Goal: Transaction & Acquisition: Download file/media

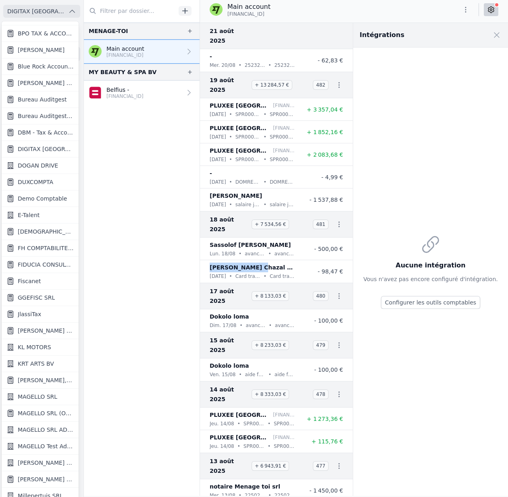
scroll to position [478, 0]
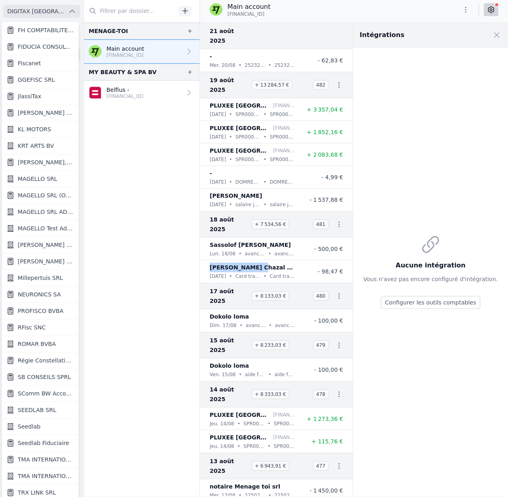
click at [49, 325] on link "RFisc SNC" at bounding box center [40, 328] width 77 height 17
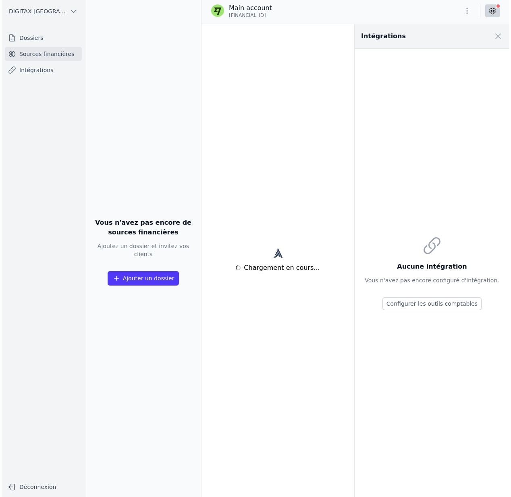
scroll to position [0, 0]
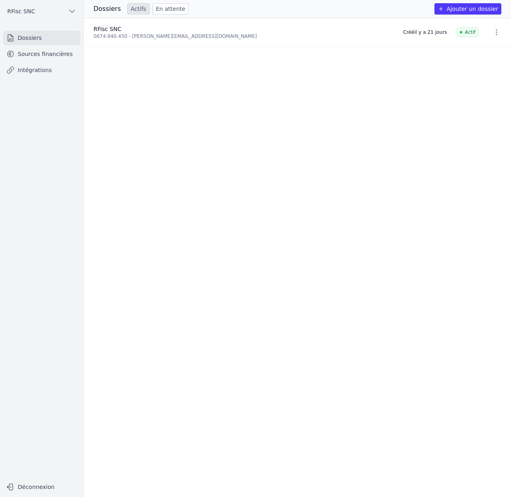
click at [35, 54] on link "Sources financières" at bounding box center [41, 54] width 77 height 15
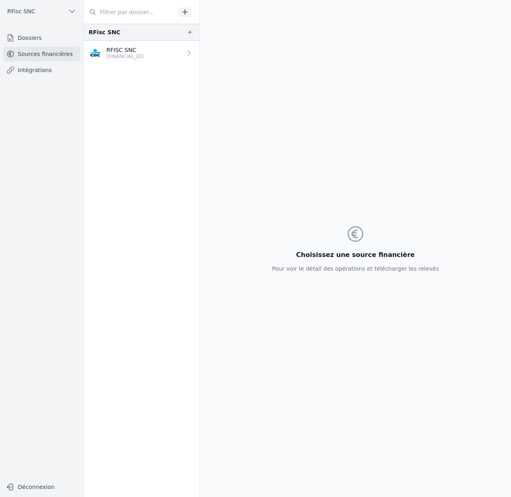
click at [134, 50] on p "RFISC SNC" at bounding box center [124, 50] width 37 height 8
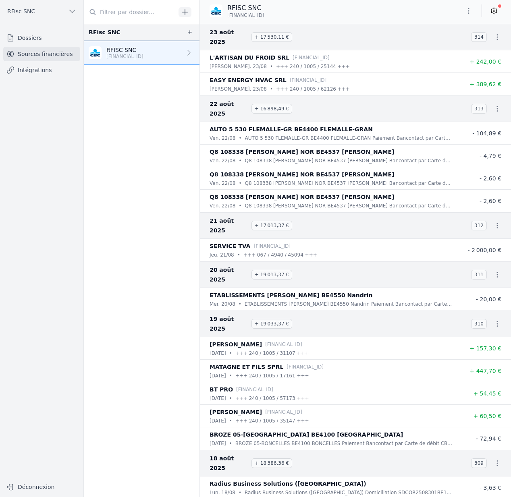
click at [56, 12] on button "RFisc SNC" at bounding box center [41, 11] width 77 height 13
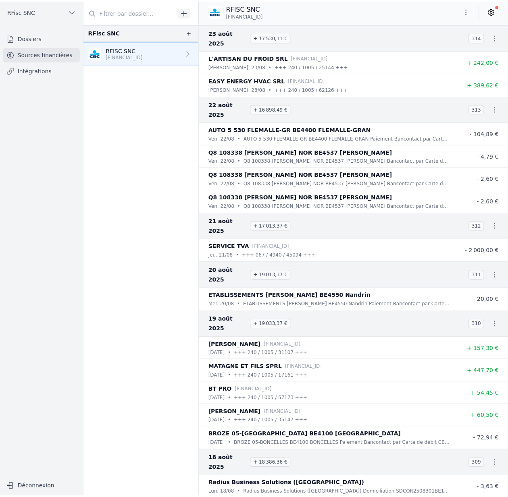
scroll to position [1, 0]
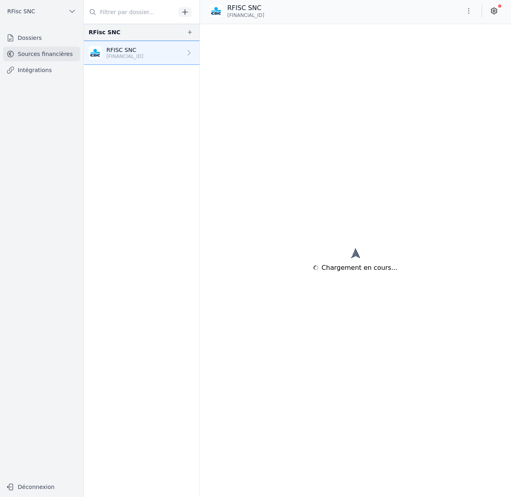
click at [37, 15] on button "RFisc SNC" at bounding box center [41, 11] width 77 height 13
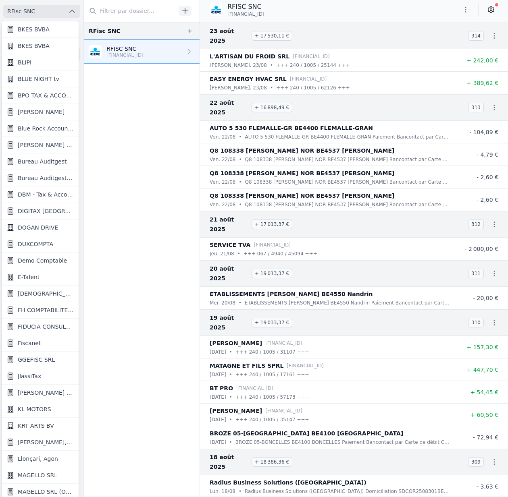
scroll to position [210, 0]
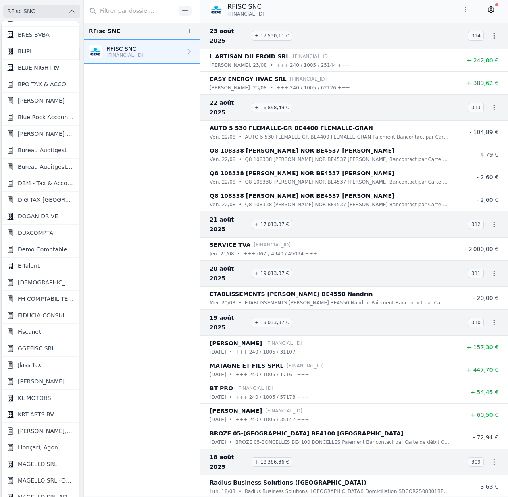
click at [38, 448] on span "Llonçari, Agon" at bounding box center [38, 448] width 40 height 8
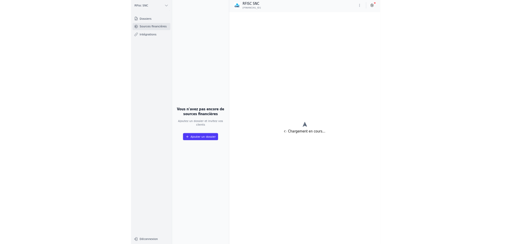
scroll to position [0, 0]
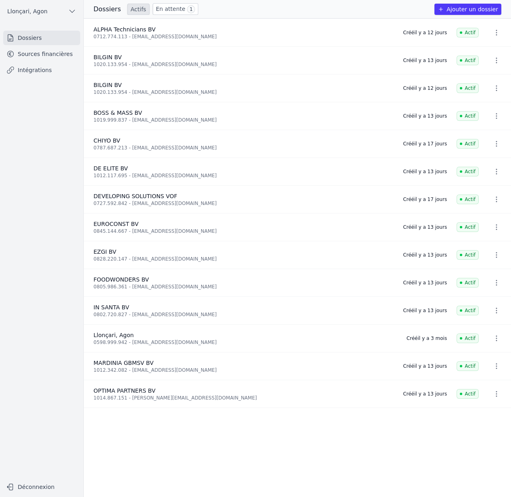
click at [47, 53] on link "Sources financières" at bounding box center [41, 54] width 77 height 15
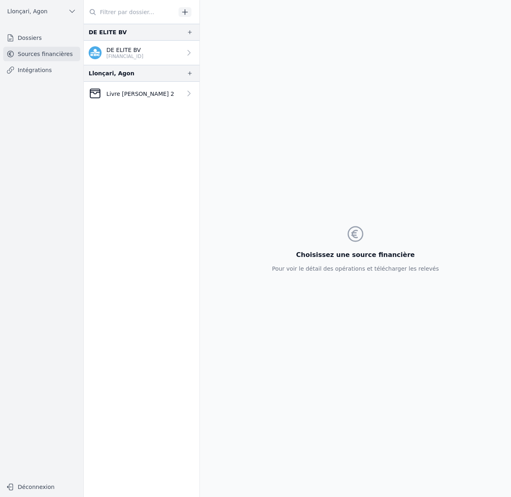
click at [118, 48] on p "DE ELITE BV" at bounding box center [124, 50] width 37 height 8
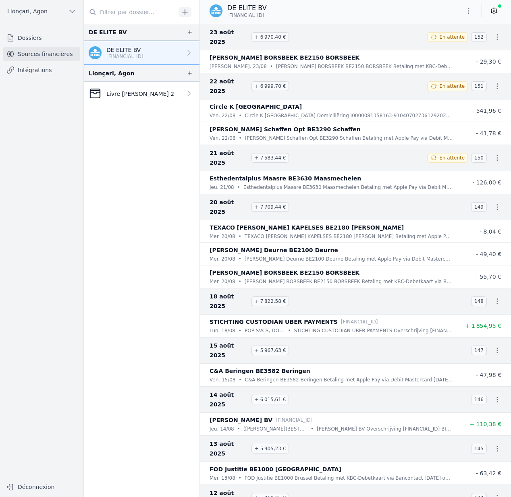
click at [137, 91] on p "Livre [PERSON_NAME] 2" at bounding box center [140, 94] width 68 height 8
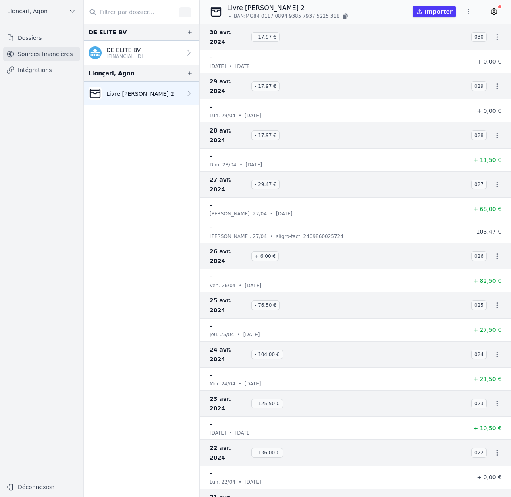
click at [472, 10] on icon "button" at bounding box center [469, 12] width 8 height 8
click at [466, 12] on div at bounding box center [255, 248] width 511 height 497
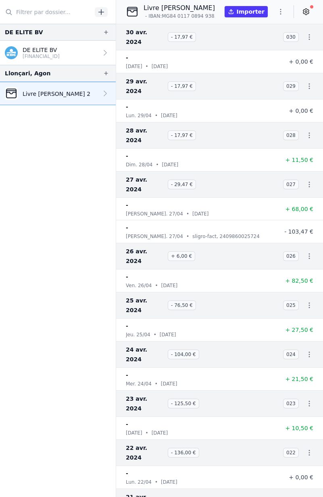
click at [281, 12] on icon "button" at bounding box center [280, 12] width 8 height 8
click at [269, 42] on button "Exporter" at bounding box center [261, 43] width 58 height 15
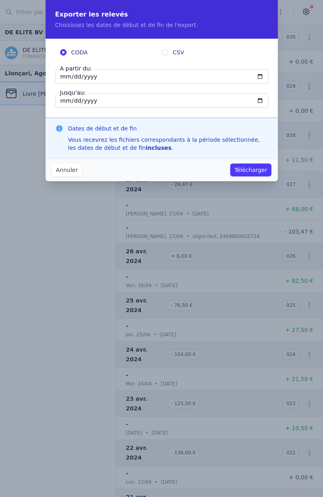
click at [261, 172] on button "Télécharger" at bounding box center [250, 170] width 41 height 13
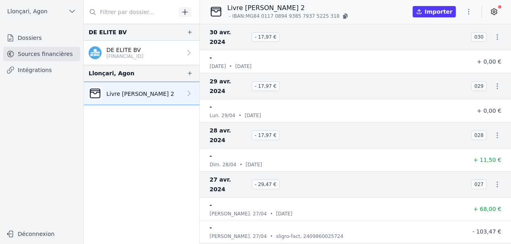
click at [45, 12] on button "Llonçari, Agon" at bounding box center [41, 11] width 77 height 13
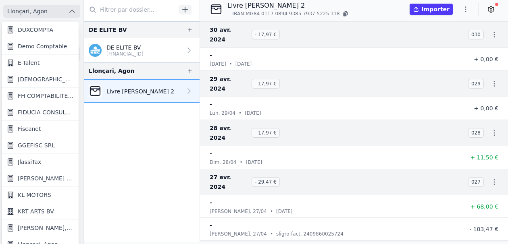
scroll to position [412, 0]
click at [124, 172] on div at bounding box center [254, 122] width 508 height 244
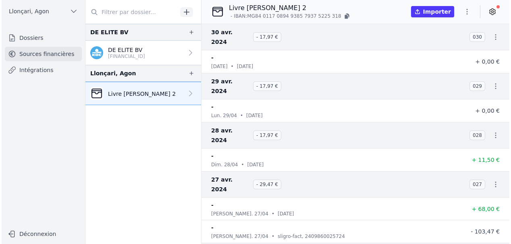
scroll to position [0, 0]
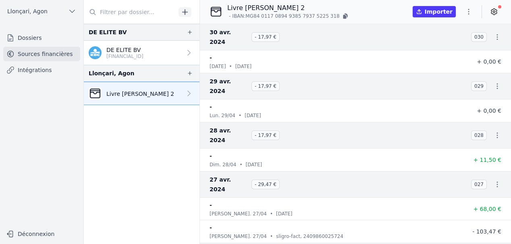
click at [133, 57] on p "[FINANCIAL_ID]" at bounding box center [124, 56] width 37 height 6
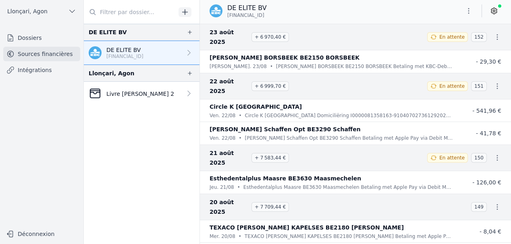
click at [463, 10] on button "button" at bounding box center [469, 10] width 16 height 13
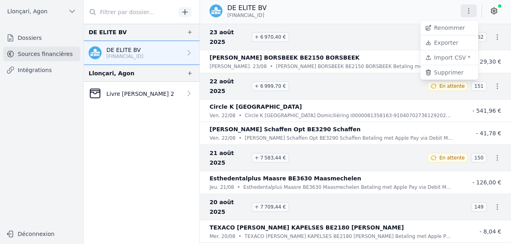
click at [448, 42] on button "Exporter" at bounding box center [449, 42] width 58 height 15
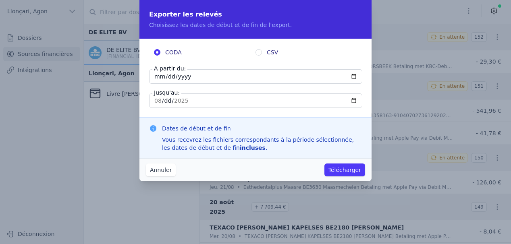
click at [343, 171] on button "Télécharger" at bounding box center [344, 170] width 41 height 13
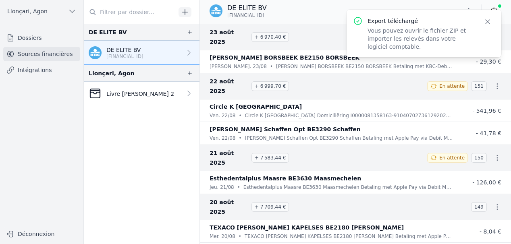
click at [114, 100] on link "Livre [PERSON_NAME] 2" at bounding box center [142, 93] width 116 height 23
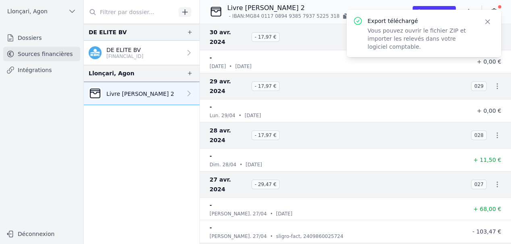
click at [487, 21] on icon "button" at bounding box center [488, 22] width 8 height 8
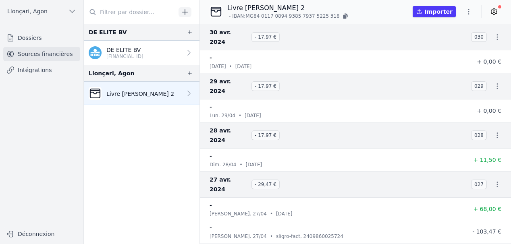
click at [469, 13] on icon "button" at bounding box center [469, 12] width 8 height 8
click at [459, 42] on button "Exporter" at bounding box center [449, 43] width 58 height 15
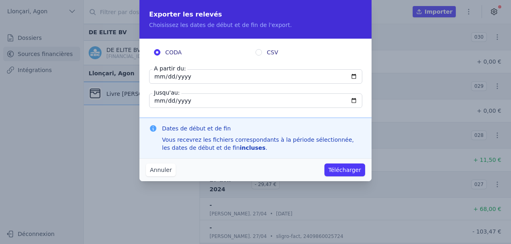
click at [343, 171] on button "Télécharger" at bounding box center [344, 170] width 41 height 13
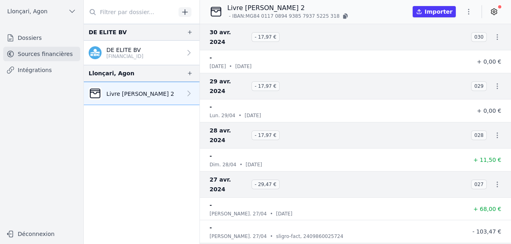
click at [469, 11] on icon "button" at bounding box center [469, 12] width 8 height 8
click at [455, 43] on button "Exporter" at bounding box center [449, 43] width 58 height 15
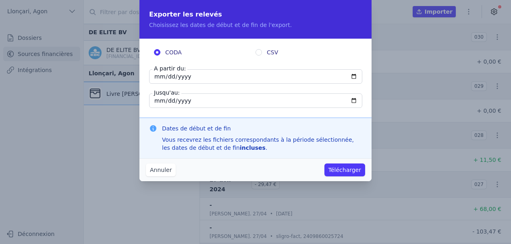
click at [351, 174] on button "Télécharger" at bounding box center [344, 170] width 41 height 13
